Goal: Information Seeking & Learning: Learn about a topic

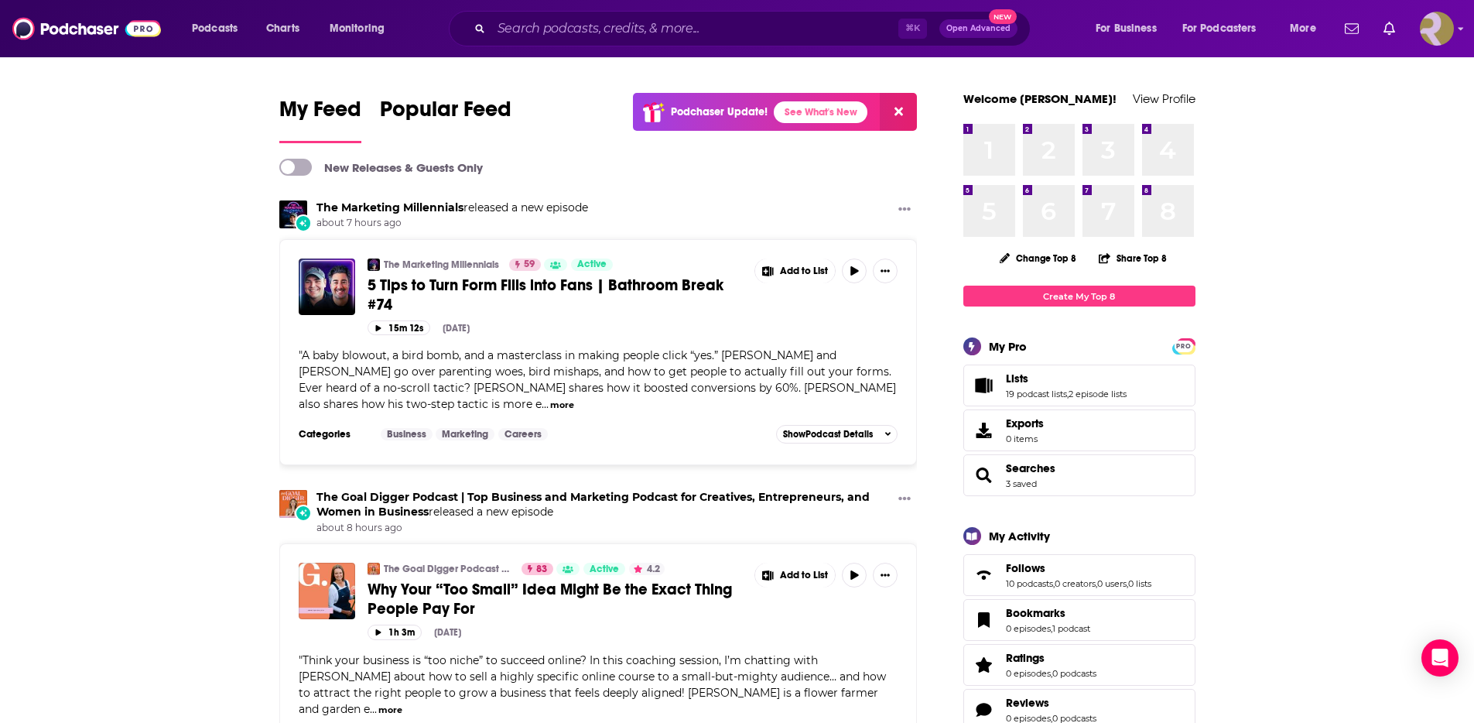
click at [1447, 36] on img "Logged in as ResoluteTulsa" at bounding box center [1437, 29] width 34 height 34
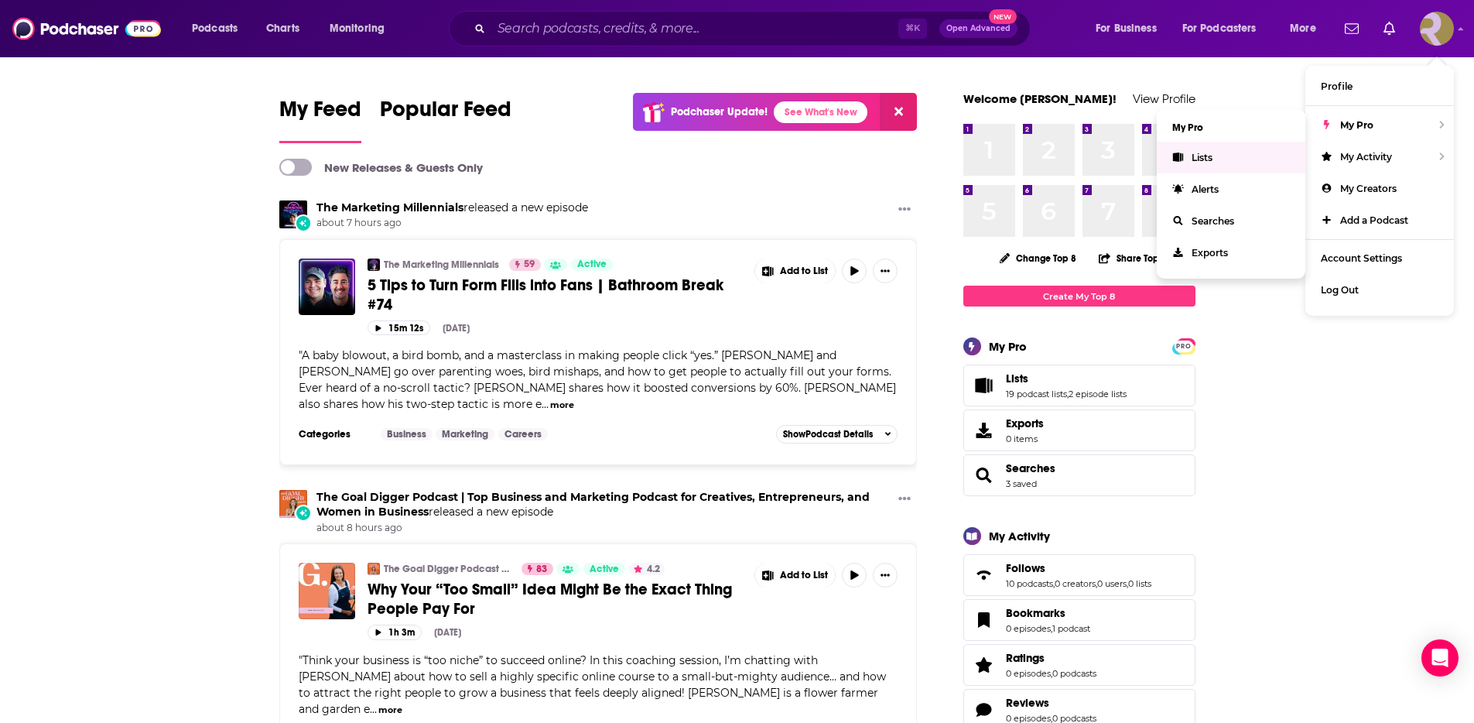
click at [1240, 161] on link "Lists" at bounding box center [1231, 158] width 149 height 32
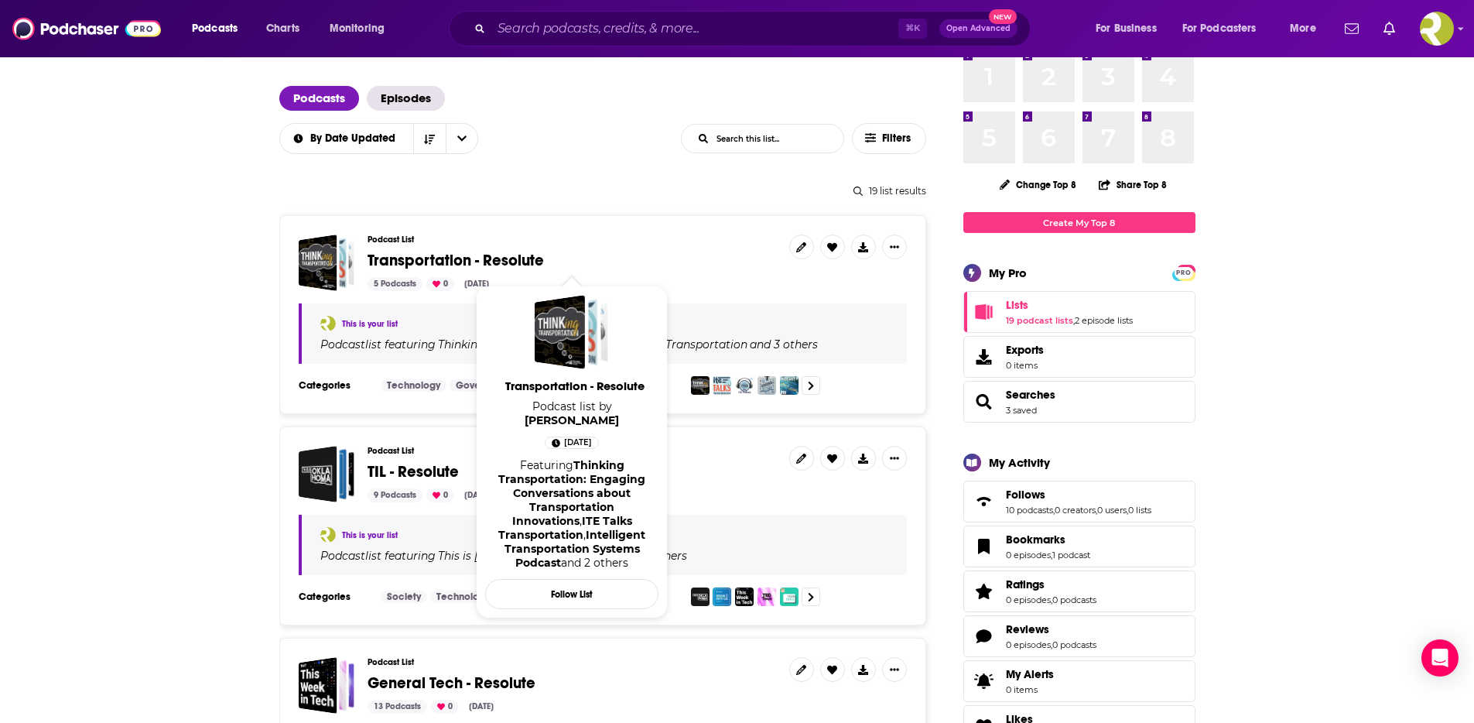
scroll to position [81, 0]
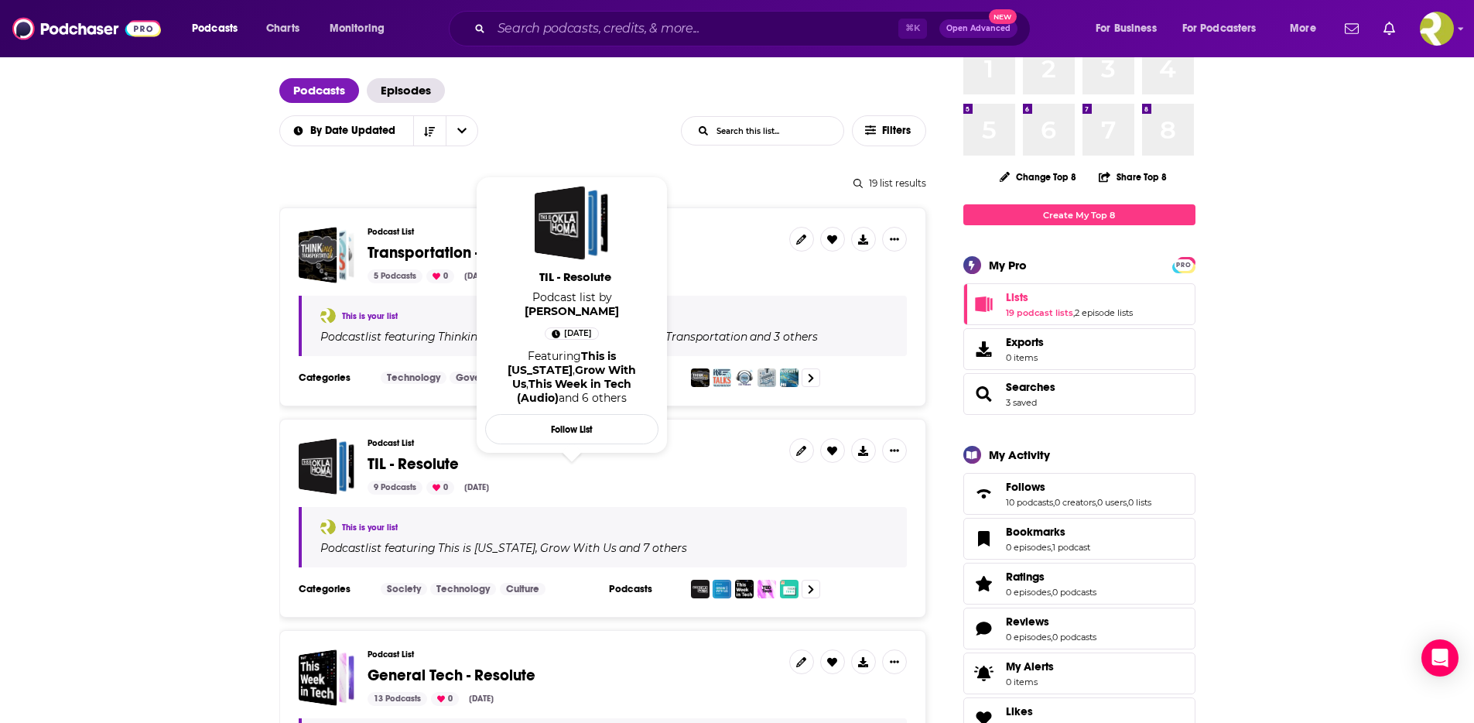
click at [571, 467] on span "TIL - Resolute" at bounding box center [571, 464] width 409 height 17
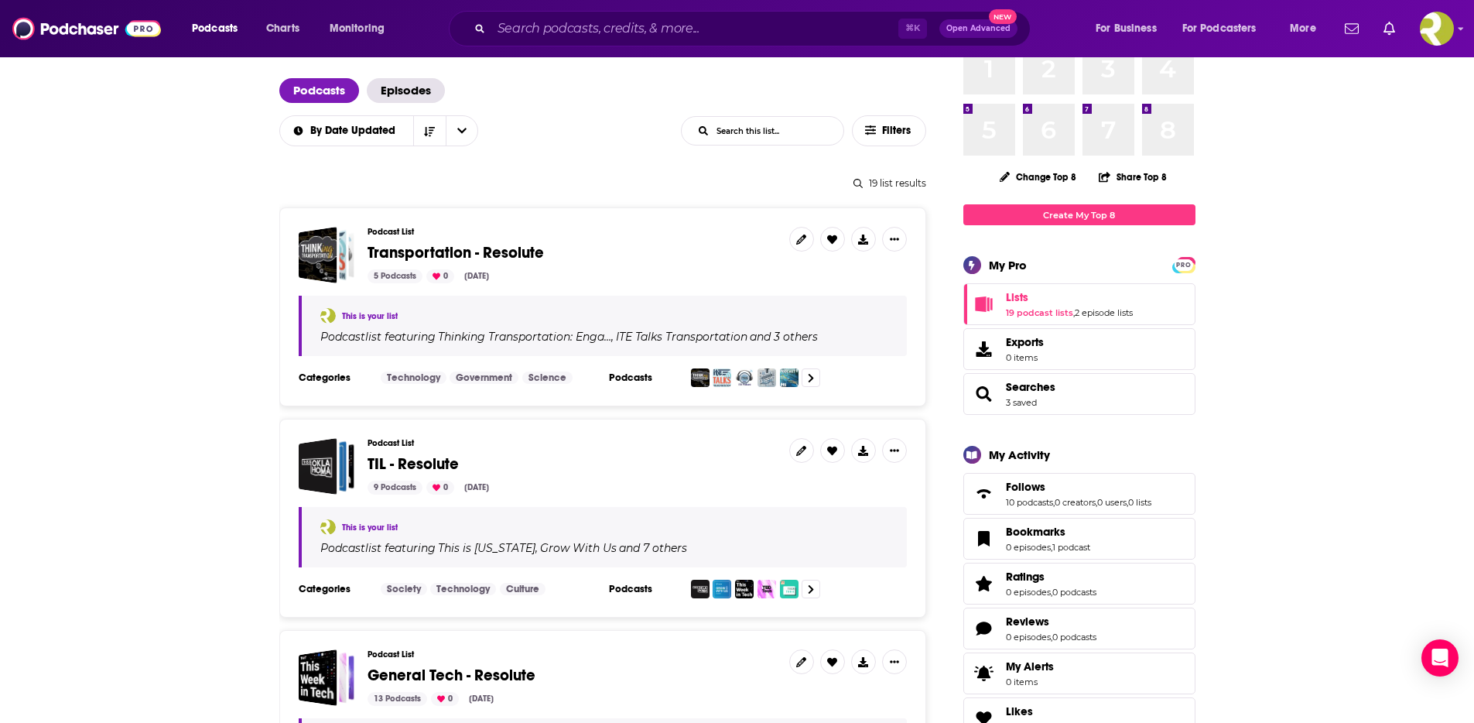
click at [426, 464] on span "TIL - Resolute" at bounding box center [412, 463] width 91 height 19
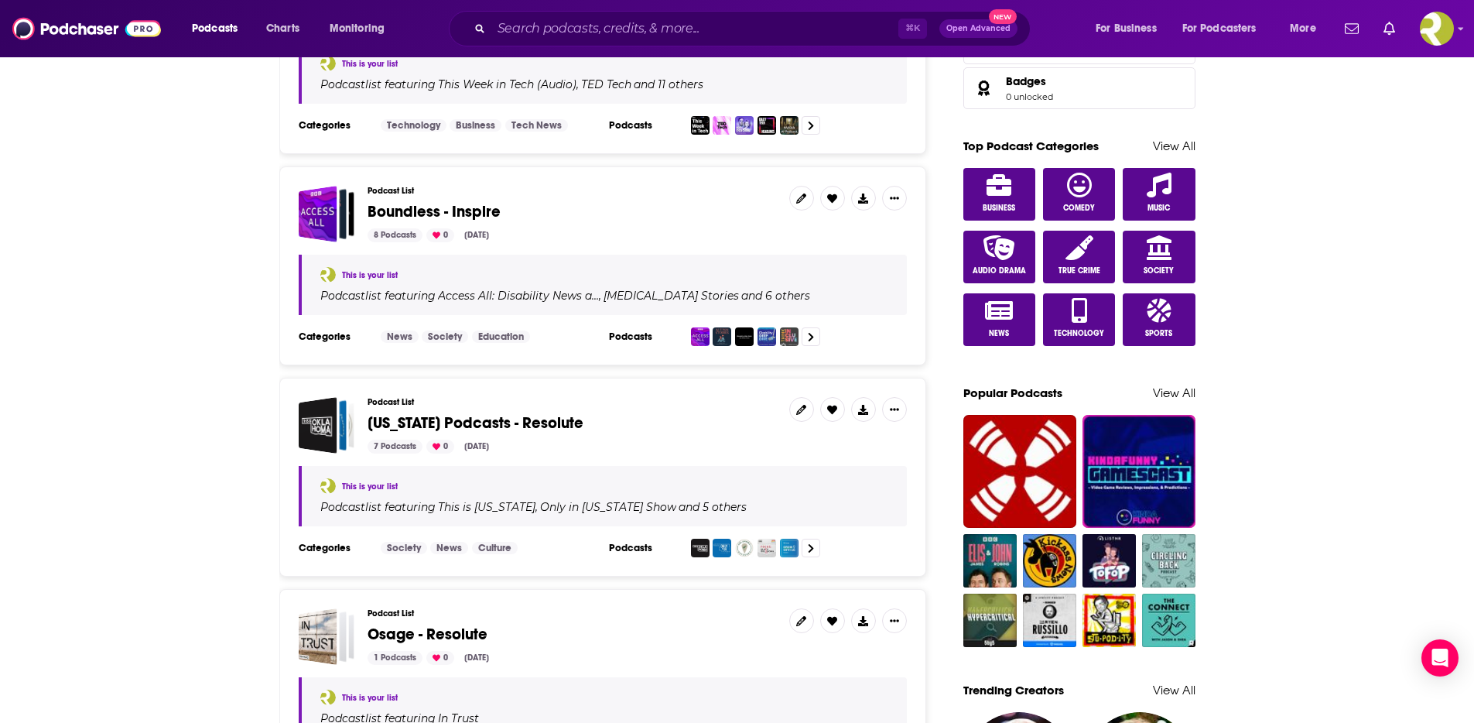
scroll to position [757, 0]
click at [478, 424] on span "[US_STATE] Podcasts - Resolute" at bounding box center [475, 421] width 216 height 19
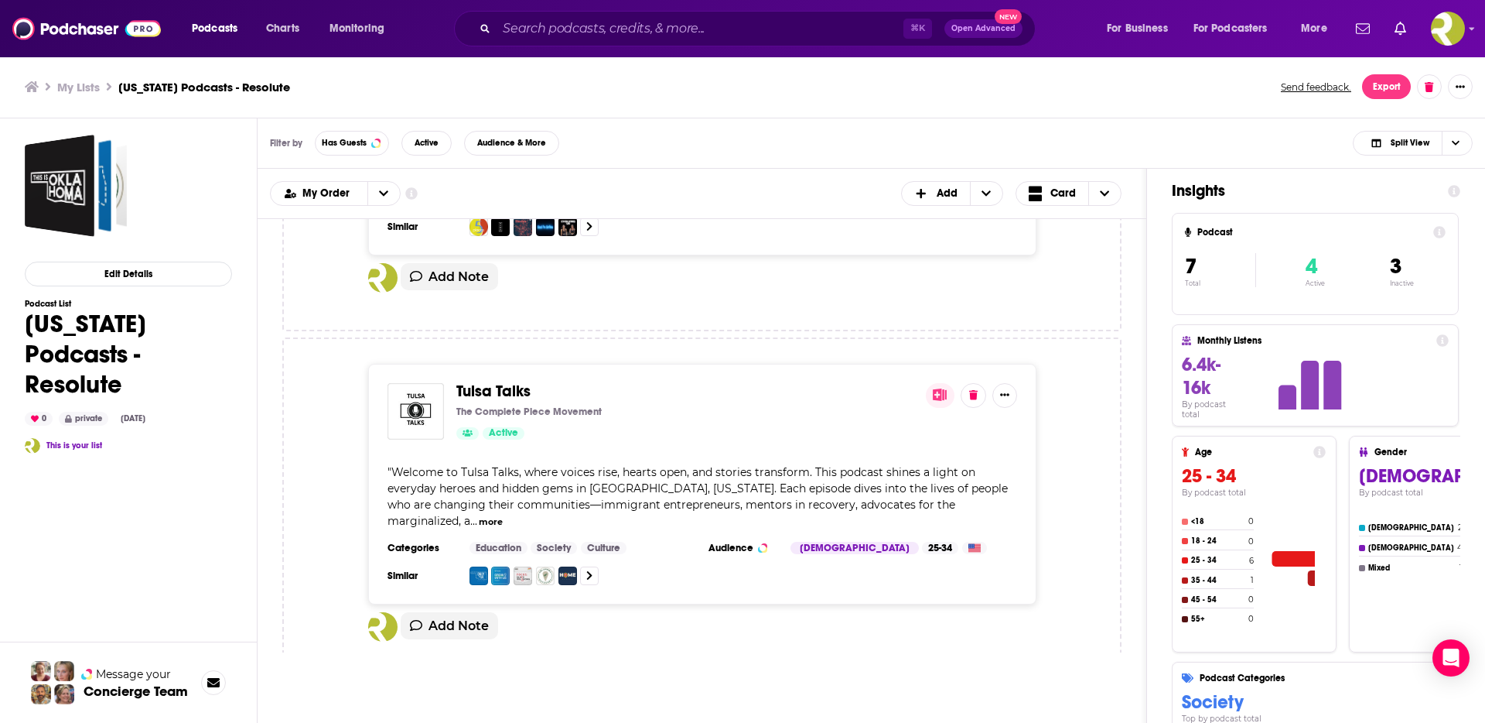
scroll to position [1580, 0]
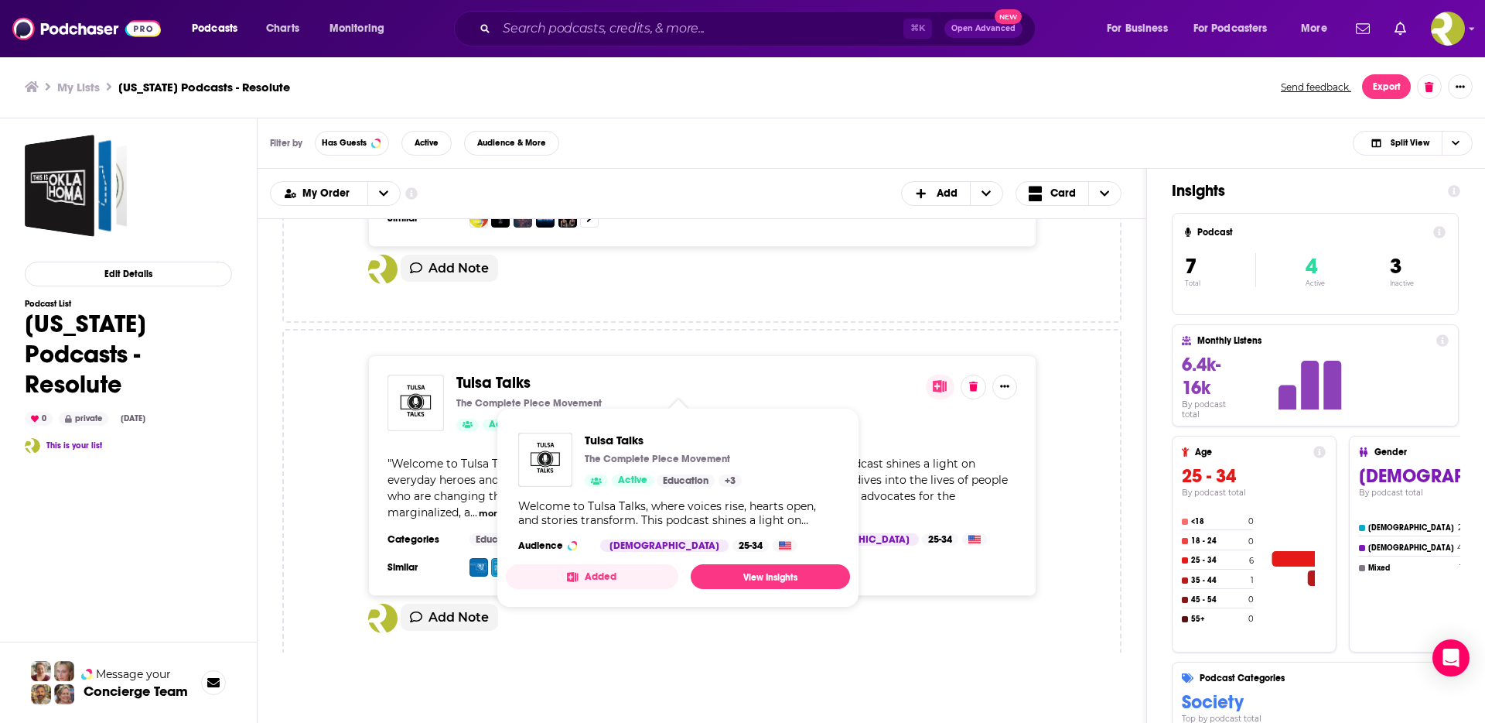
click at [502, 378] on span "Tulsa Talks" at bounding box center [493, 382] width 74 height 19
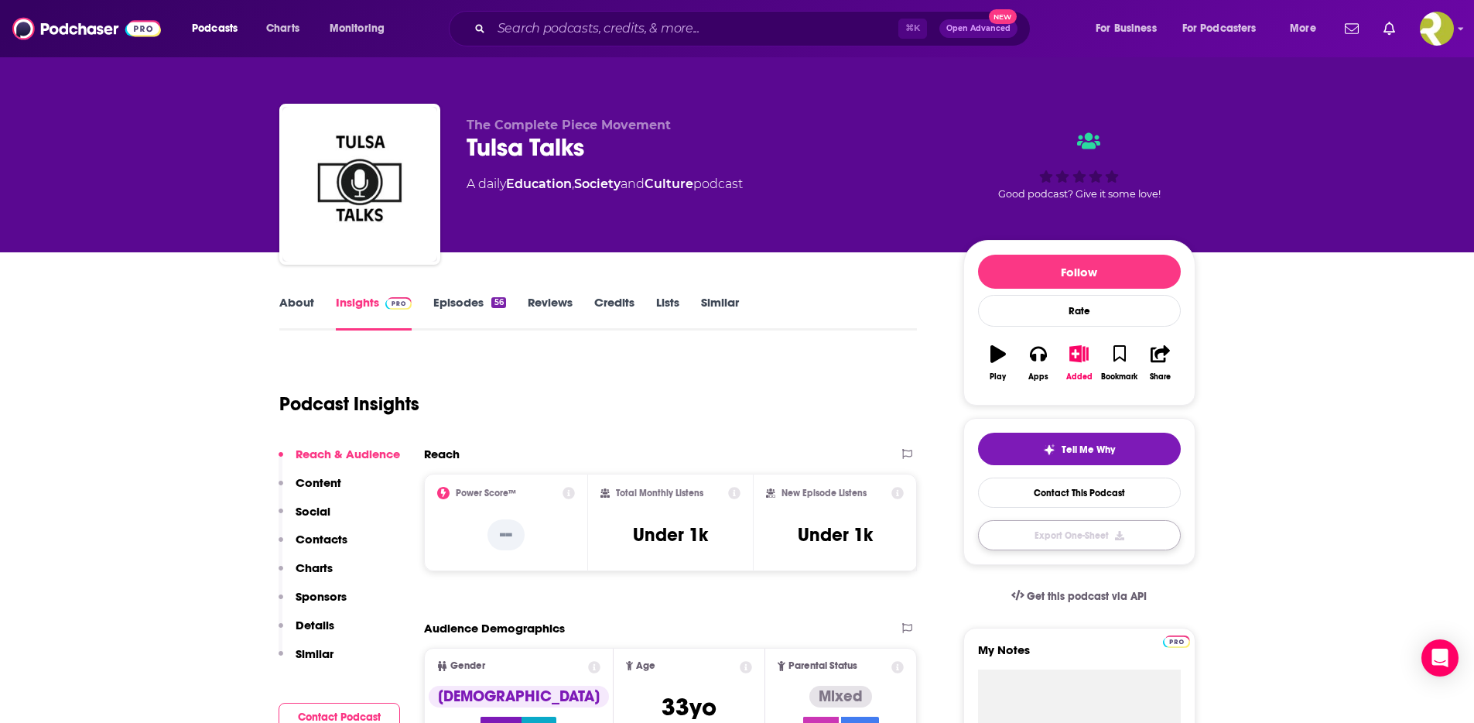
click at [1003, 531] on button "Export One-Sheet" at bounding box center [1079, 535] width 203 height 30
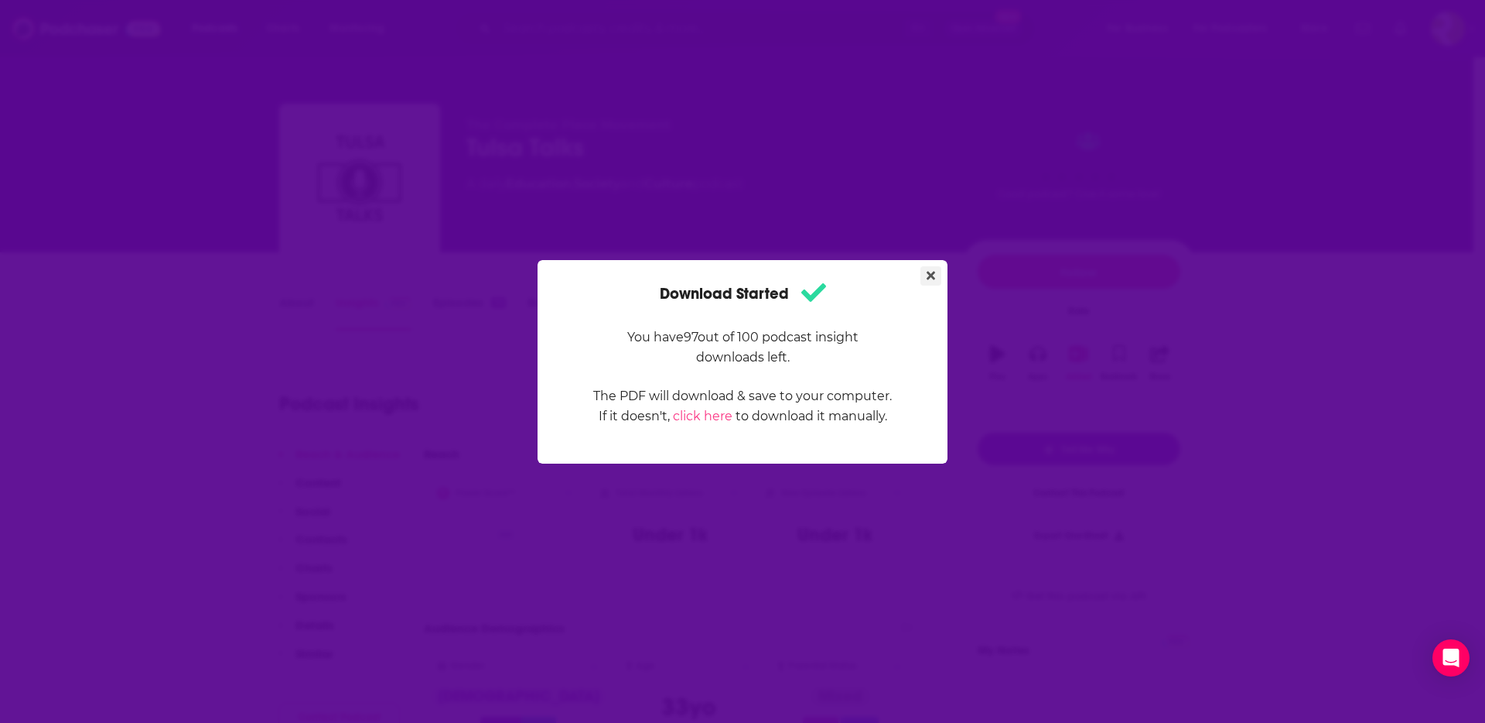
click at [933, 276] on icon "Close" at bounding box center [931, 275] width 9 height 9
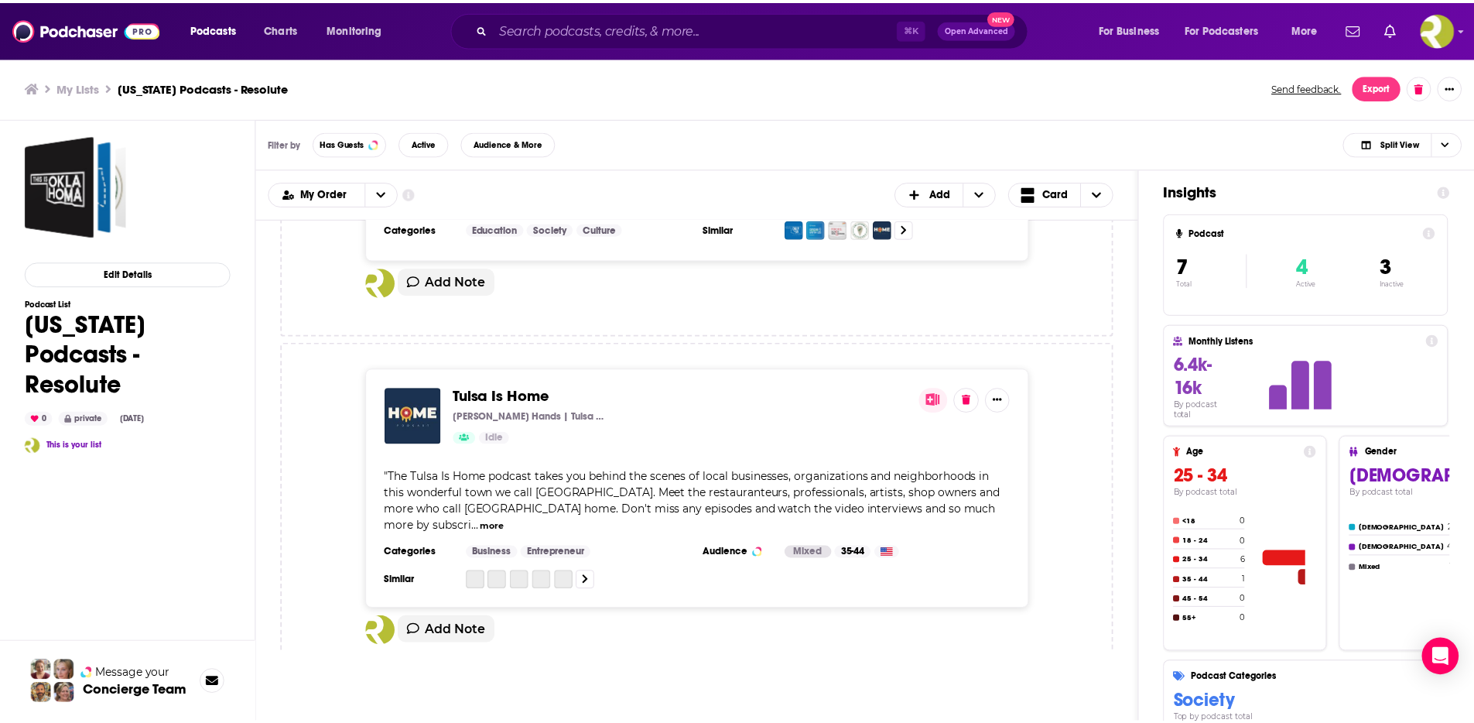
scroll to position [1902, 0]
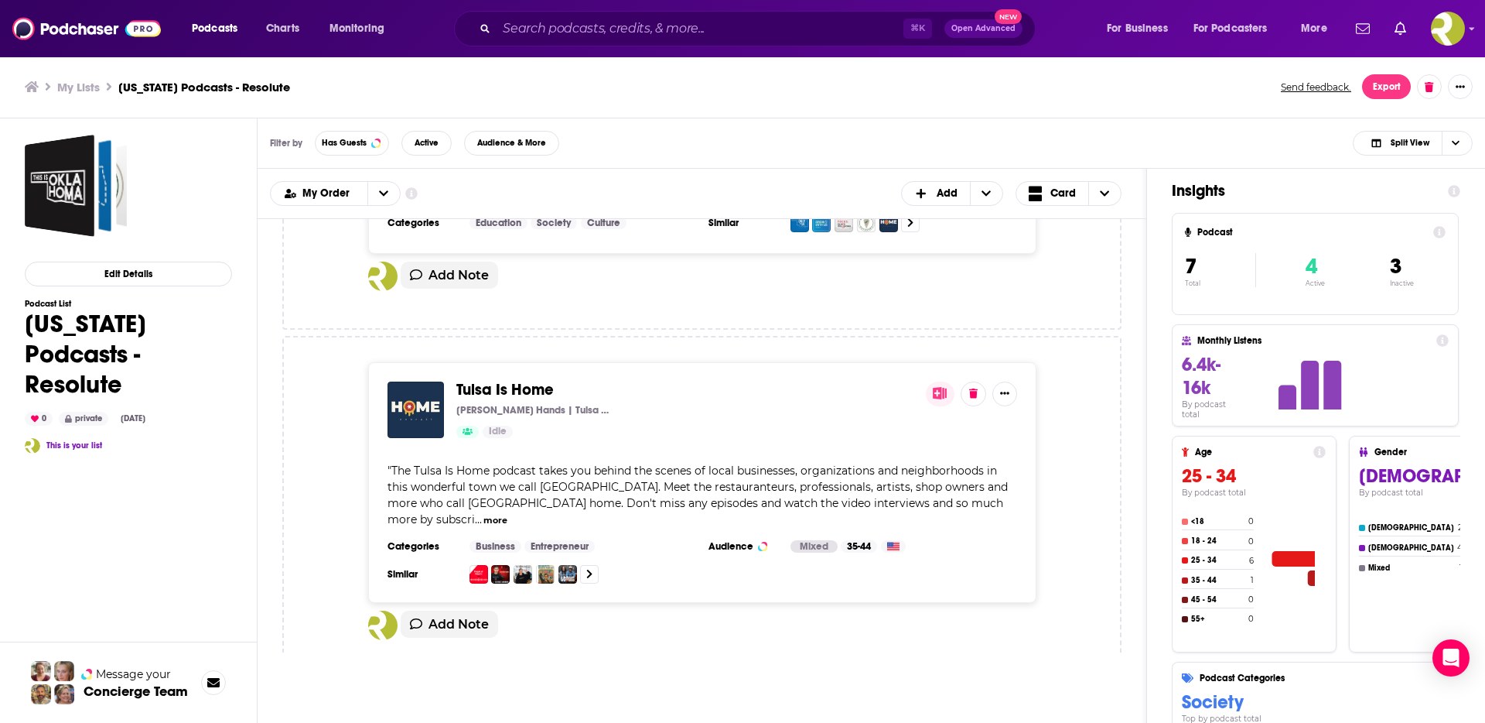
click at [698, 426] on div "Idle" at bounding box center [684, 432] width 457 height 12
click at [518, 380] on span "Tulsa Is Home" at bounding box center [504, 389] width 97 height 19
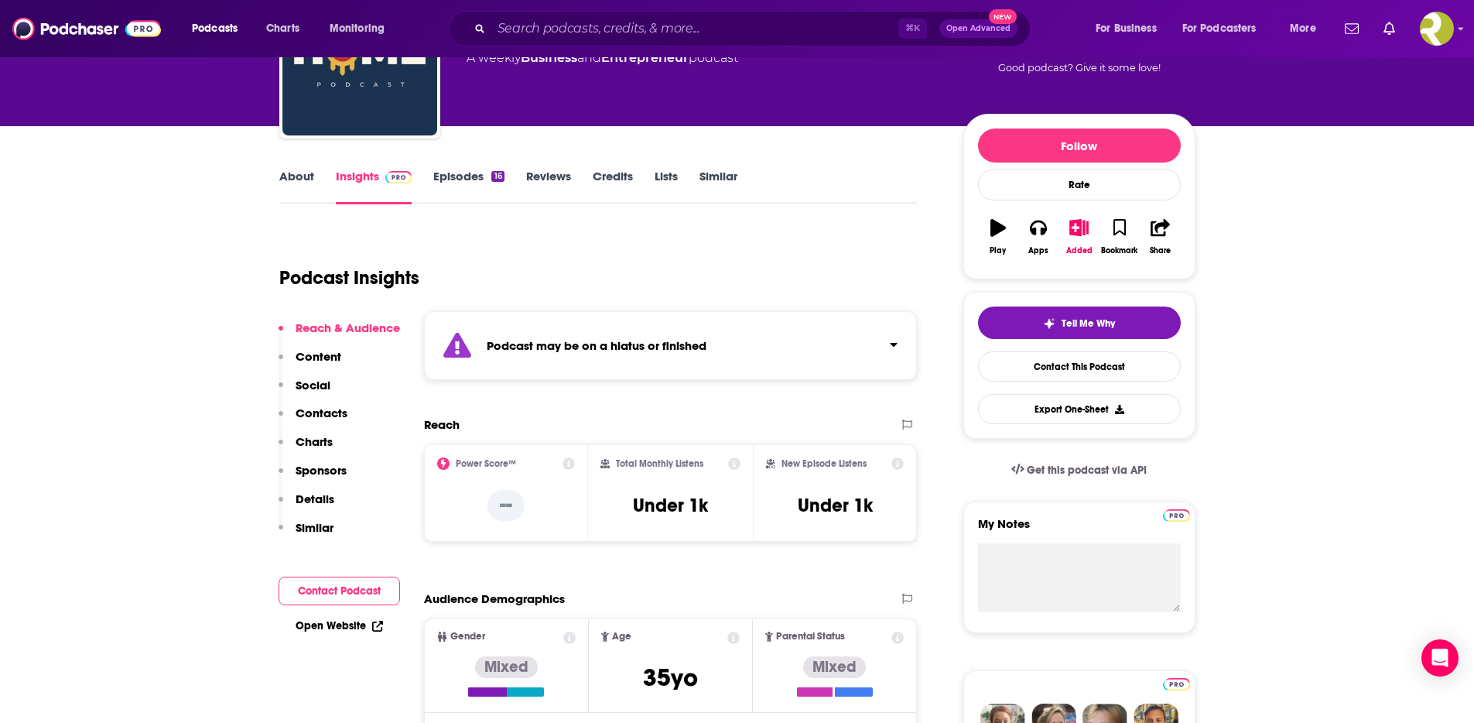
scroll to position [121, 0]
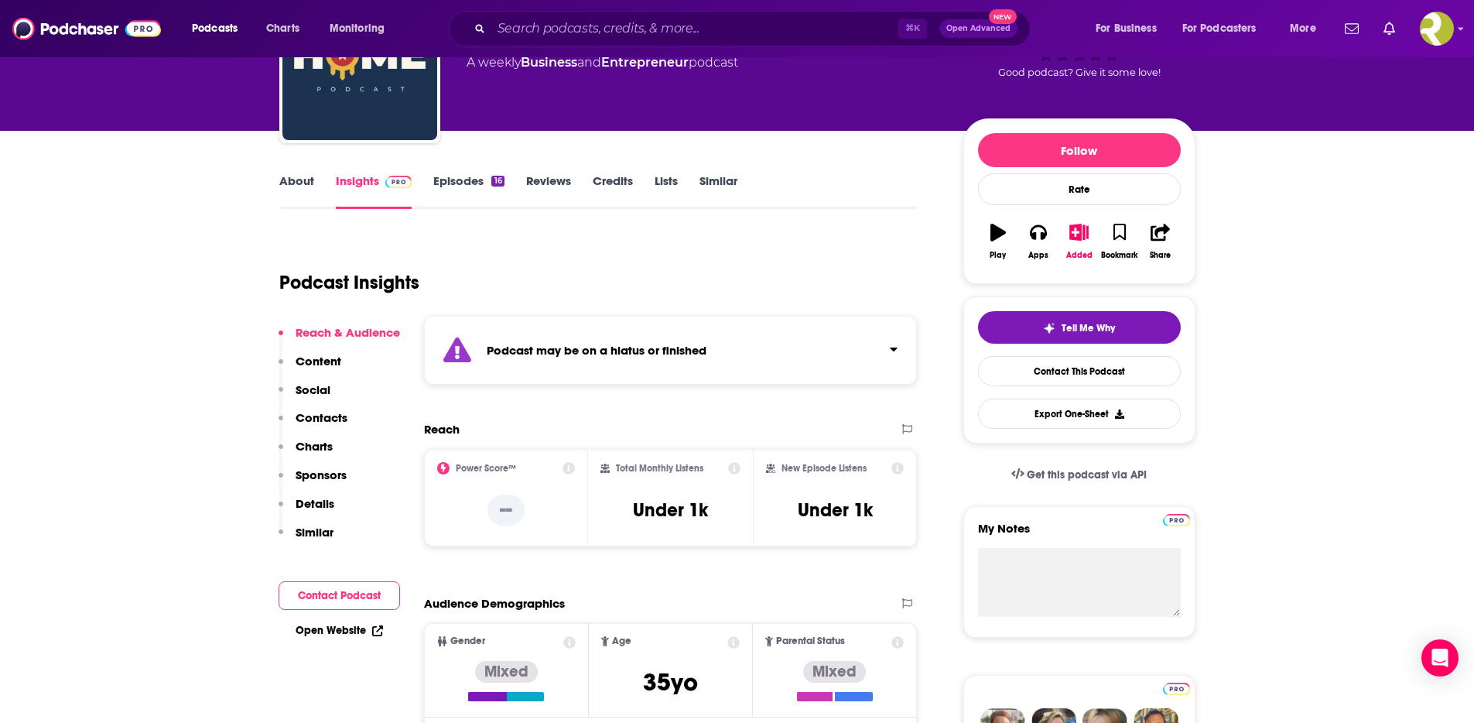
click at [458, 182] on link "Episodes 16" at bounding box center [468, 191] width 70 height 36
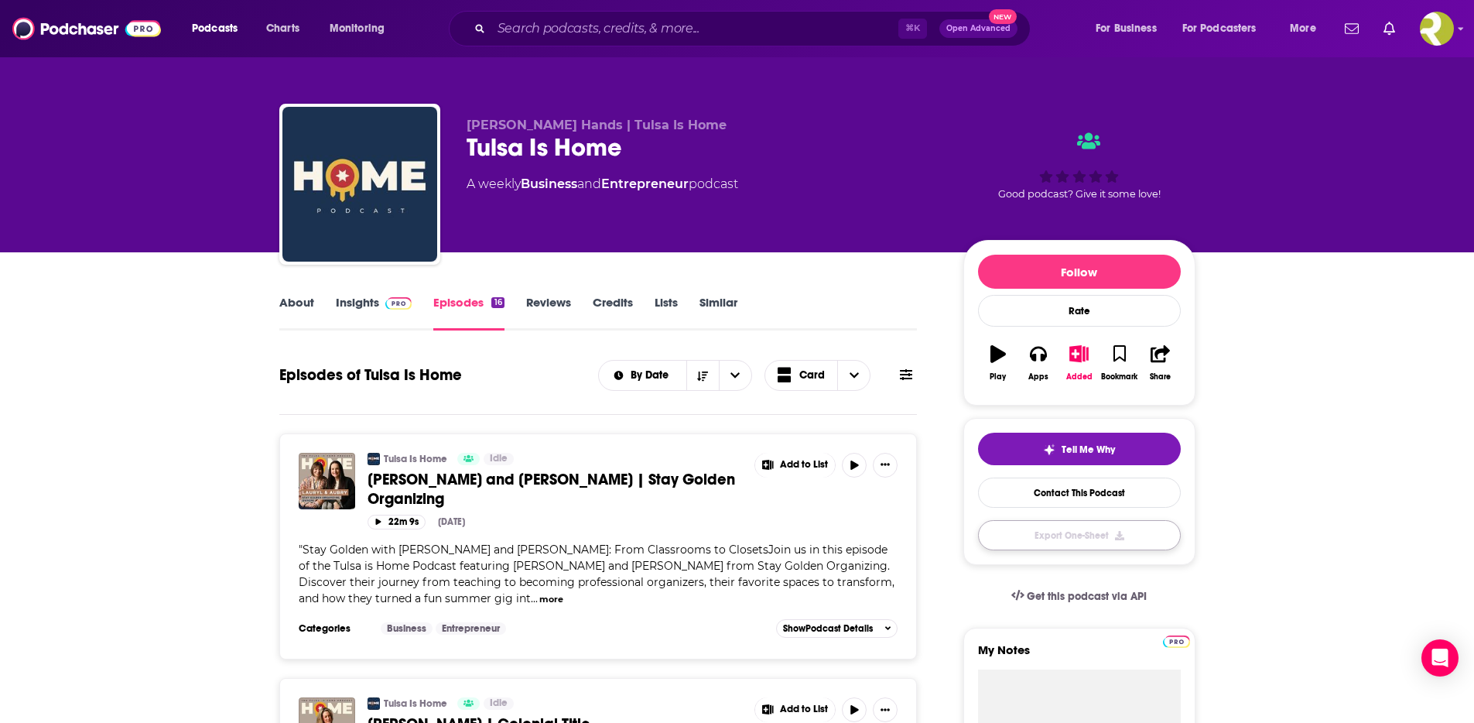
click at [1127, 542] on button "Export One-Sheet" at bounding box center [1079, 535] width 203 height 30
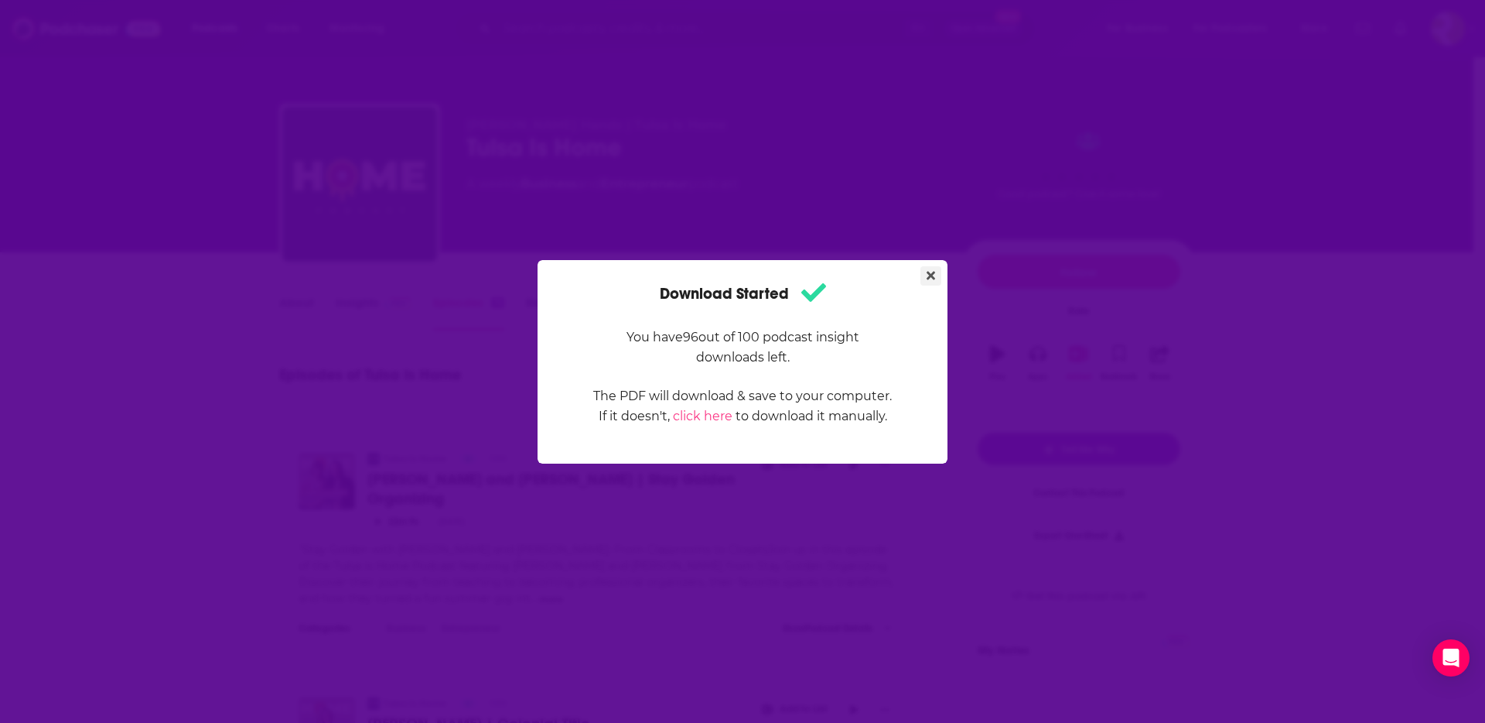
click at [930, 277] on icon "Close" at bounding box center [931, 275] width 9 height 12
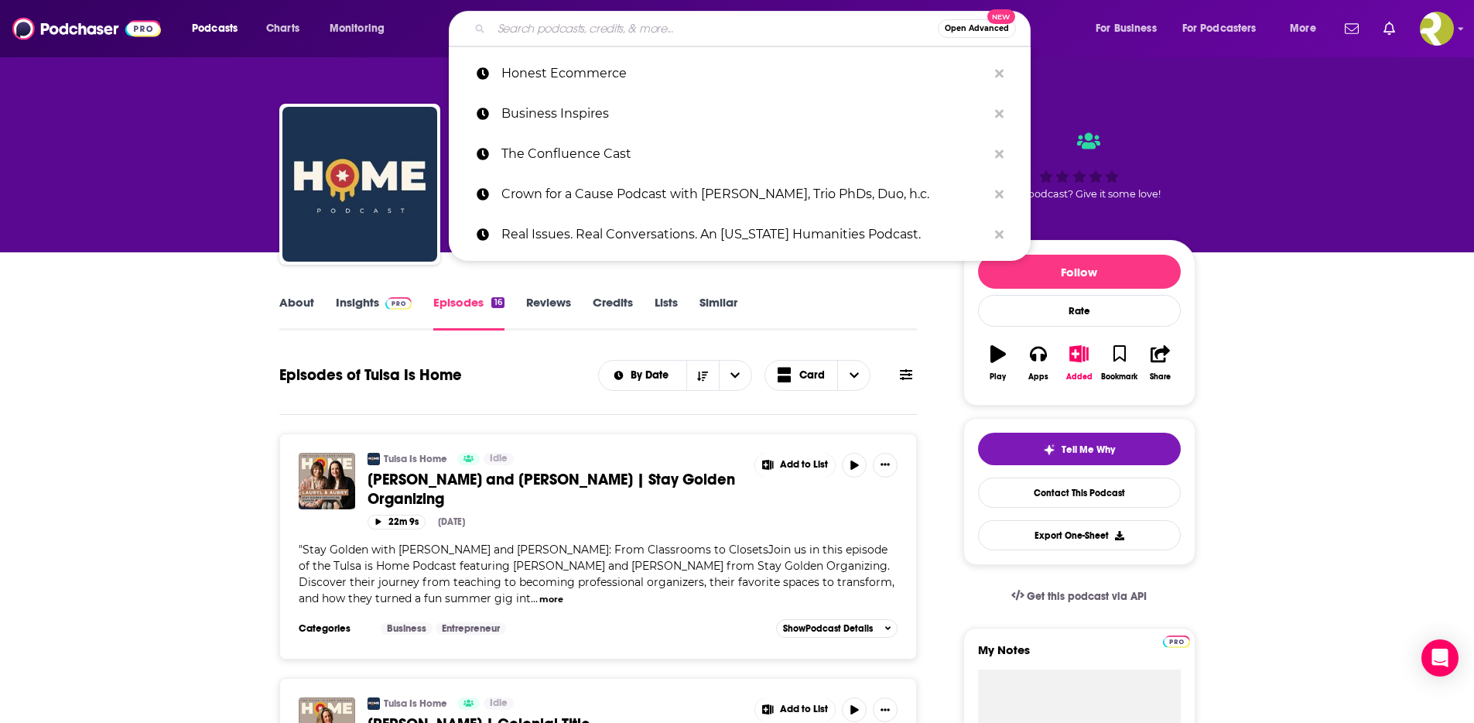
click at [607, 30] on input "Search podcasts, credits, & more..." at bounding box center [714, 28] width 446 height 25
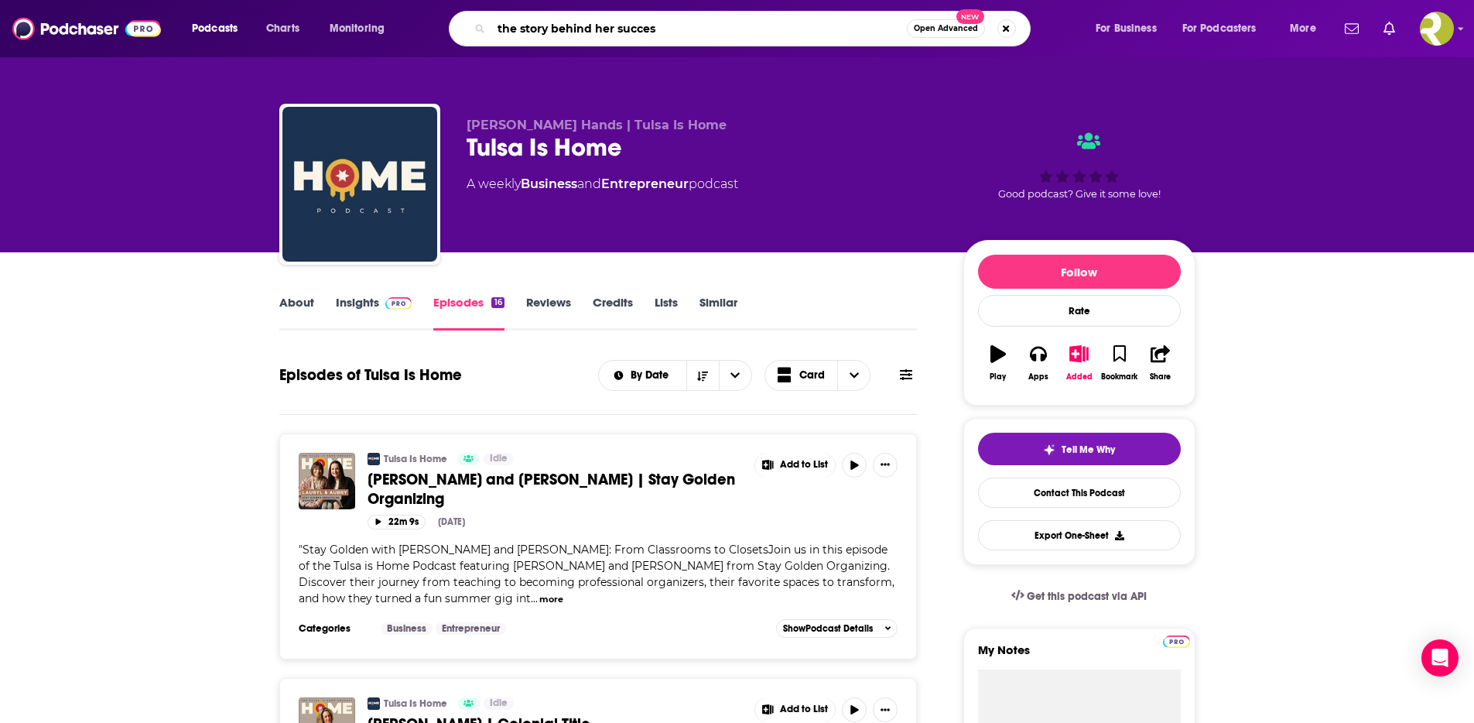
type input "the story behind her success"
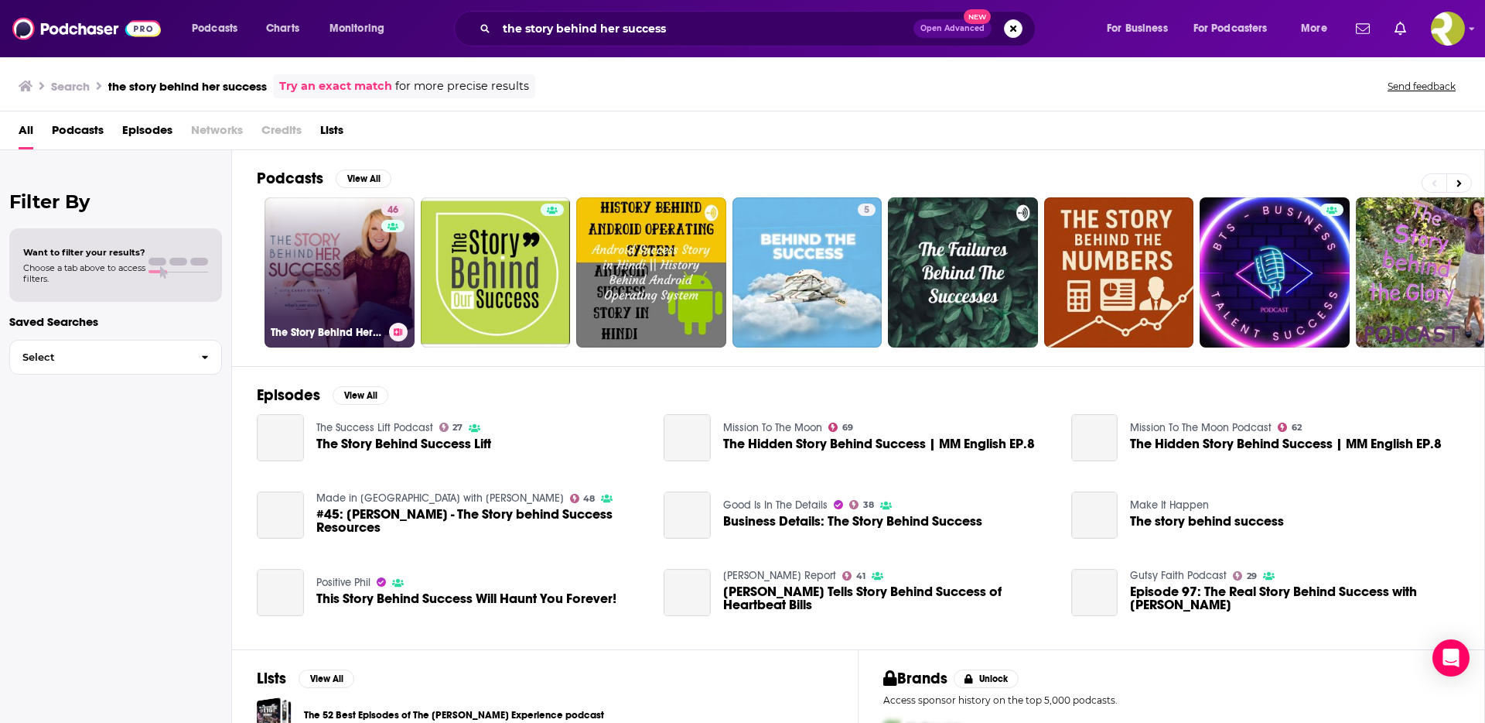
click at [344, 251] on link "46 The Story Behind Her Success" at bounding box center [340, 272] width 150 height 150
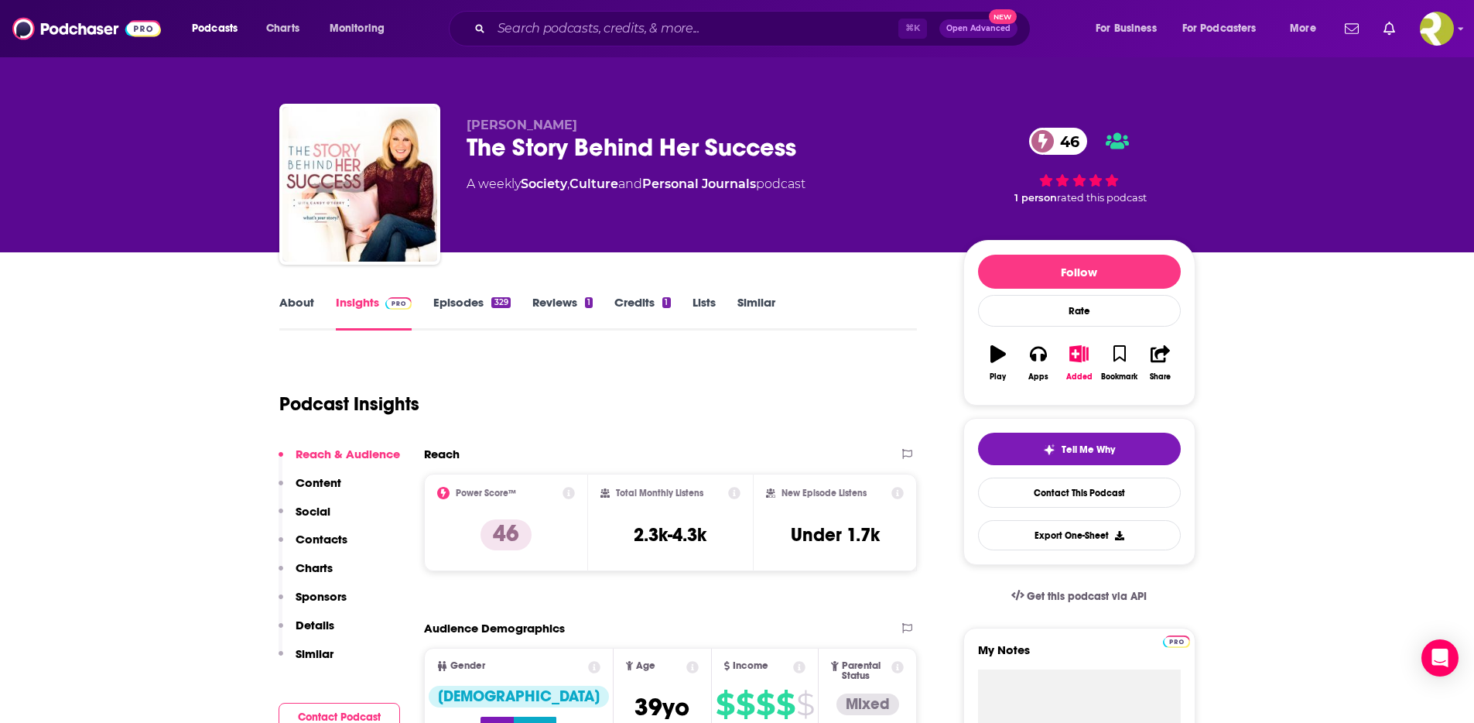
click at [296, 304] on link "About" at bounding box center [296, 313] width 35 height 36
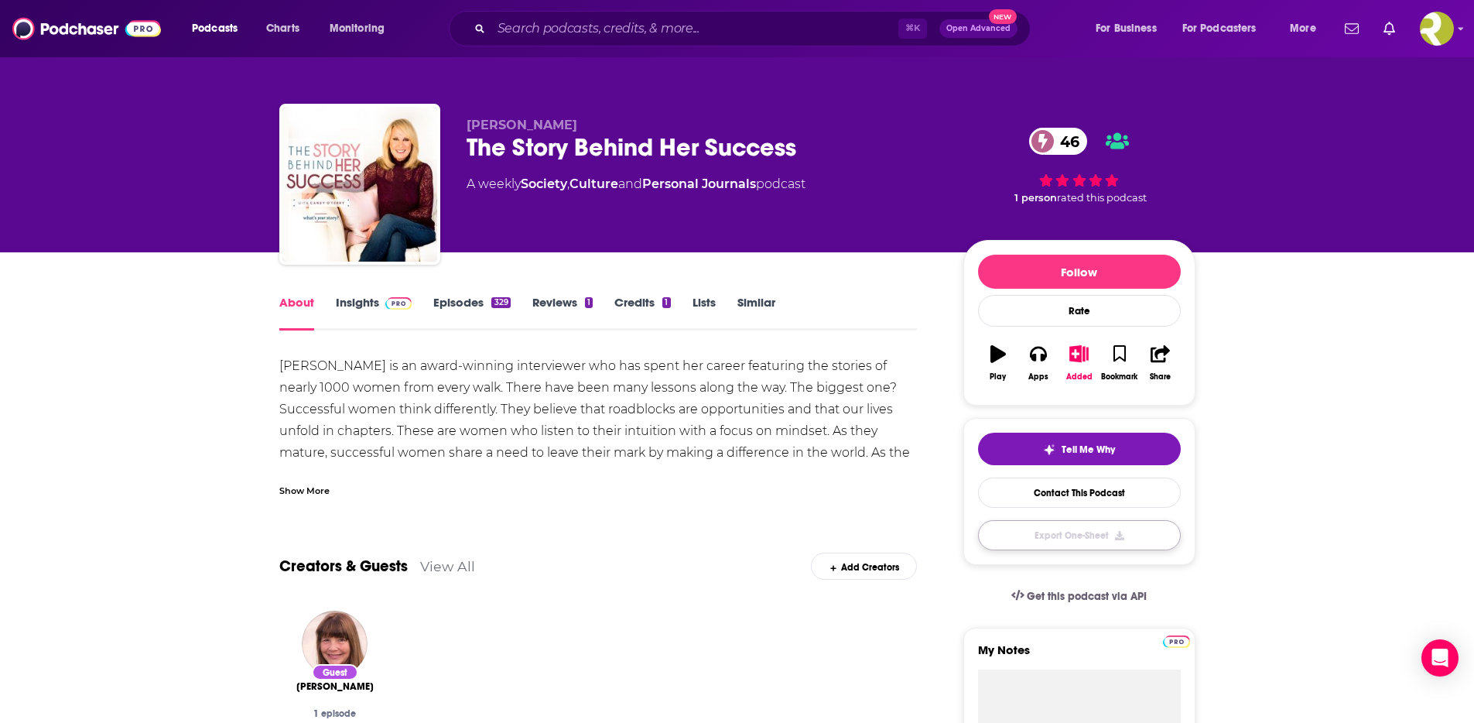
click at [1014, 538] on button "Export One-Sheet" at bounding box center [1079, 535] width 203 height 30
